Goal: Information Seeking & Learning: Learn about a topic

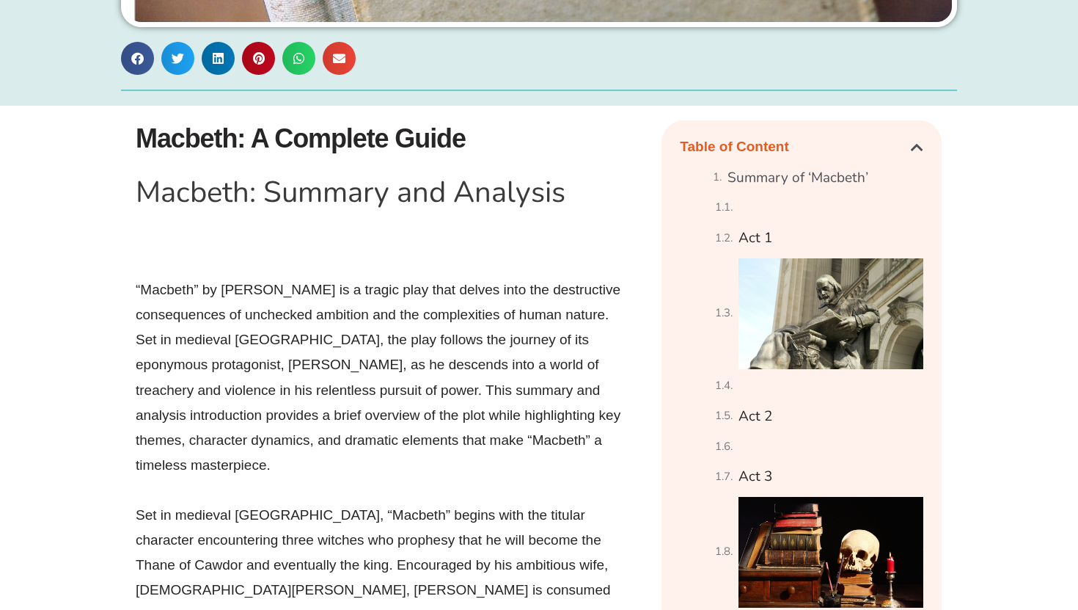
scroll to position [711, 0]
click at [293, 134] on h1 "Macbeth: A Complete Guide" at bounding box center [391, 138] width 511 height 37
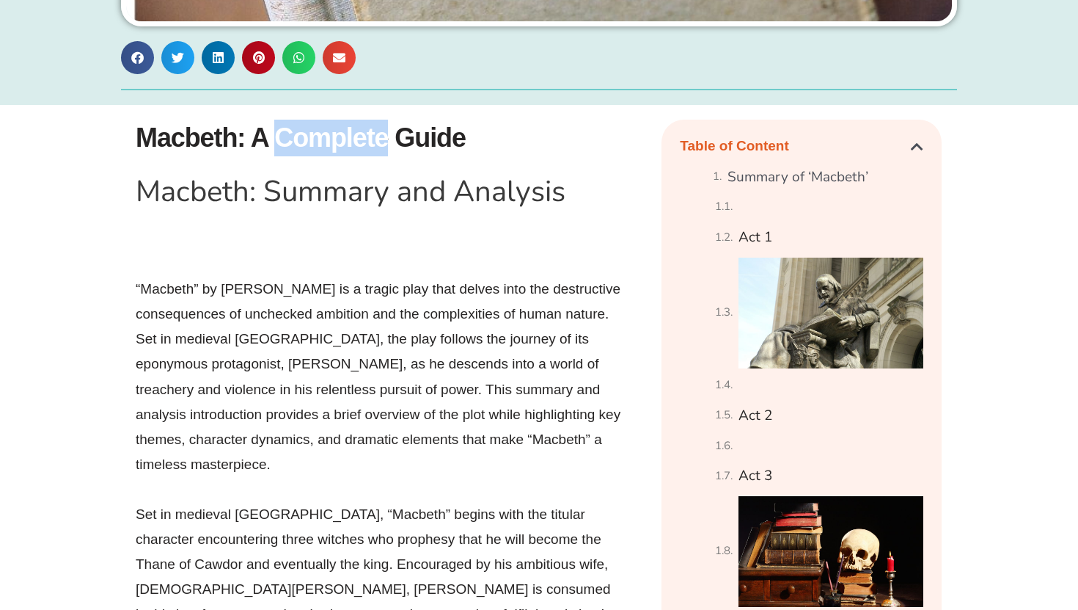
click at [293, 134] on h1 "Macbeth: A Complete Guide" at bounding box center [391, 138] width 511 height 37
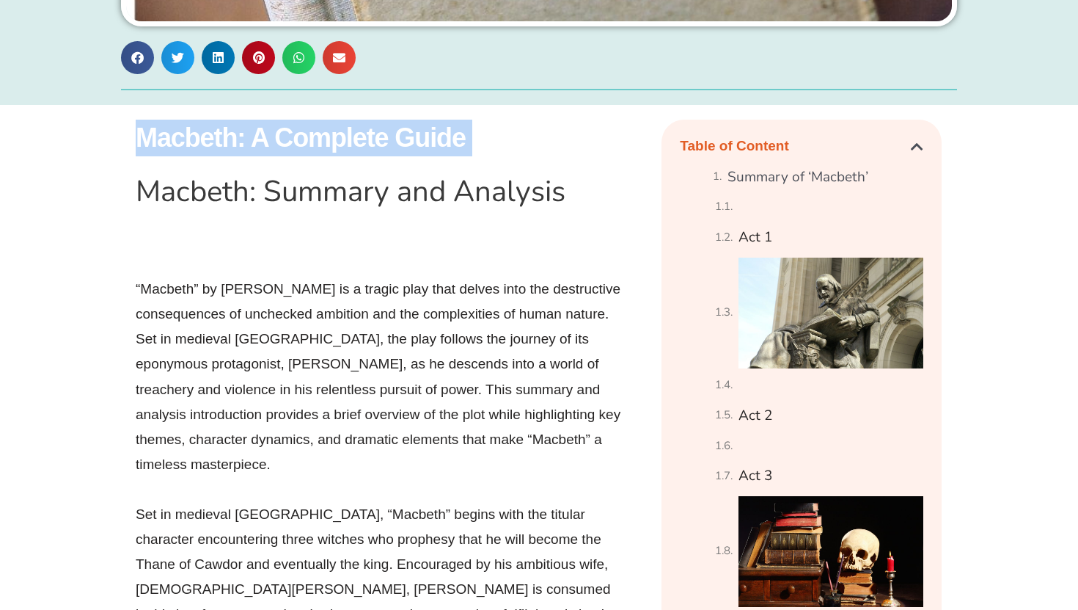
click at [293, 134] on h1 "Macbeth: A Complete Guide" at bounding box center [391, 138] width 511 height 37
copy div "Macbeth: A Complete Guide"
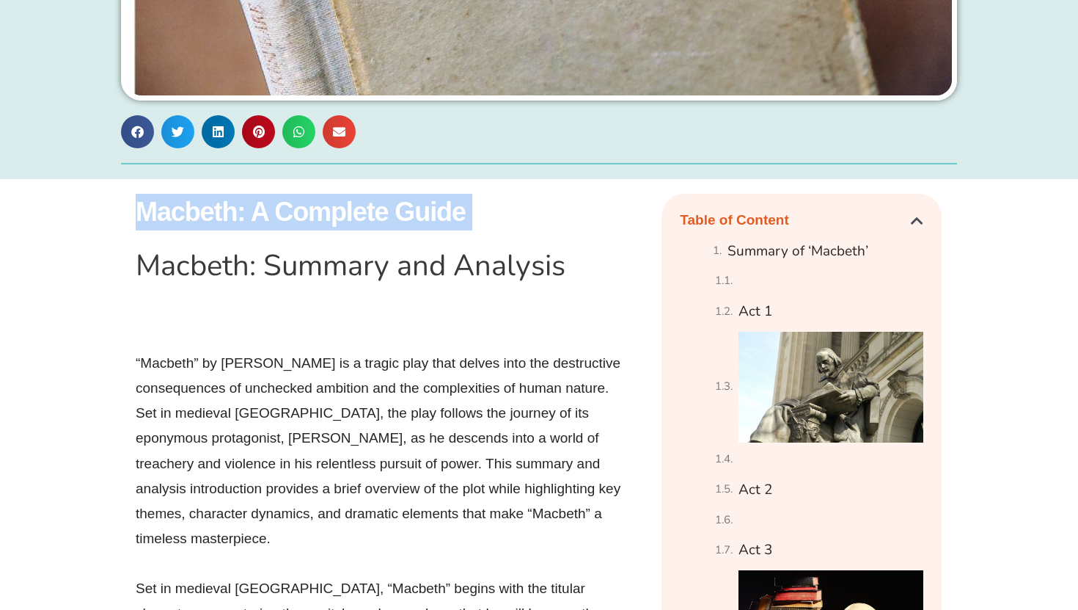
scroll to position [568, 0]
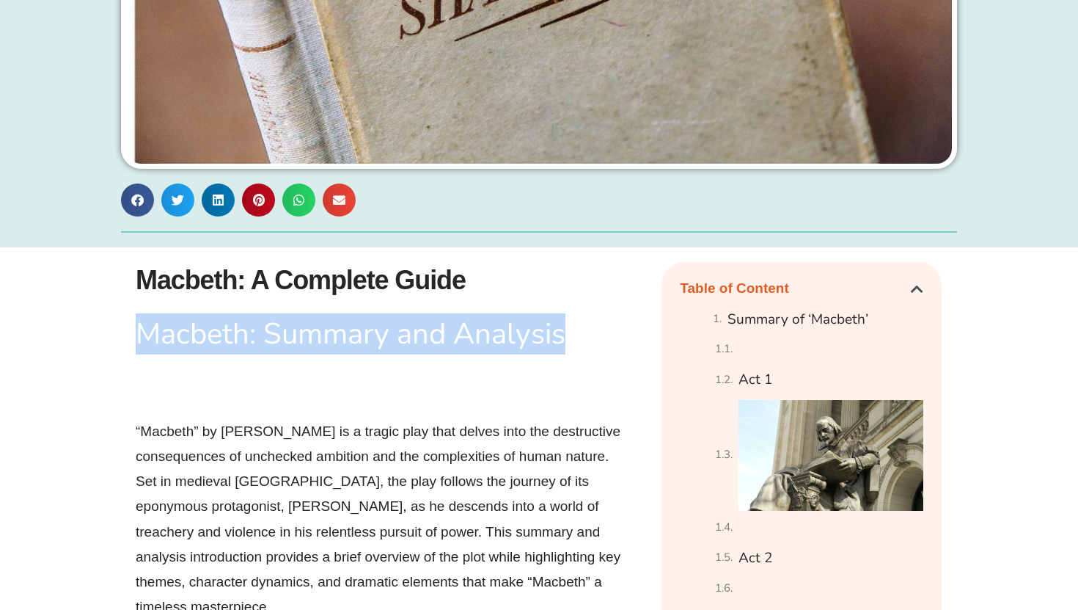
drag, startPoint x: 577, startPoint y: 334, endPoint x: 117, endPoint y: 336, distance: 459.9
copy h1 "Macbeth: Summary and Analysis"
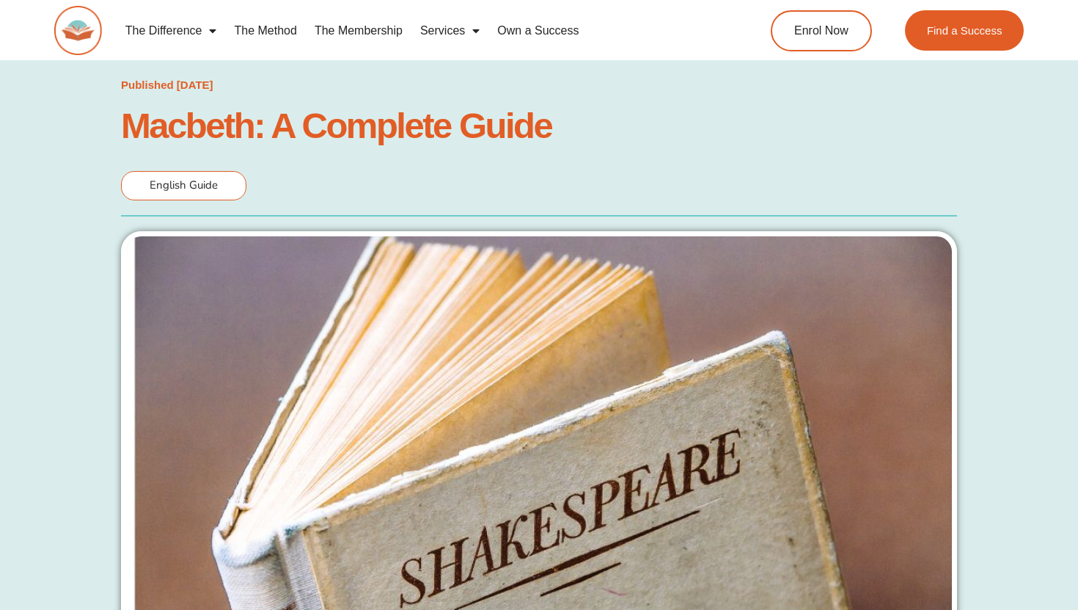
scroll to position [9, 0]
